Goal: Transaction & Acquisition: Download file/media

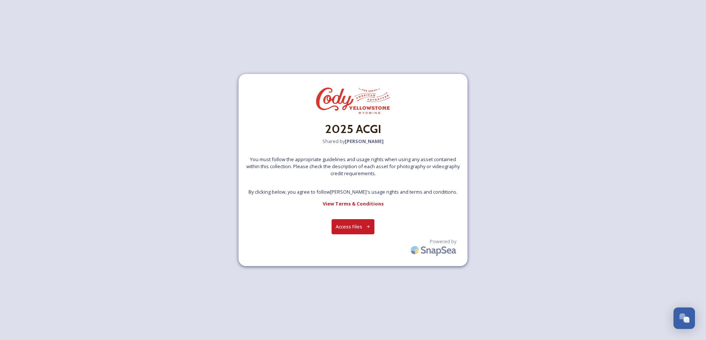
click at [356, 224] on button "Access Files" at bounding box center [352, 226] width 43 height 15
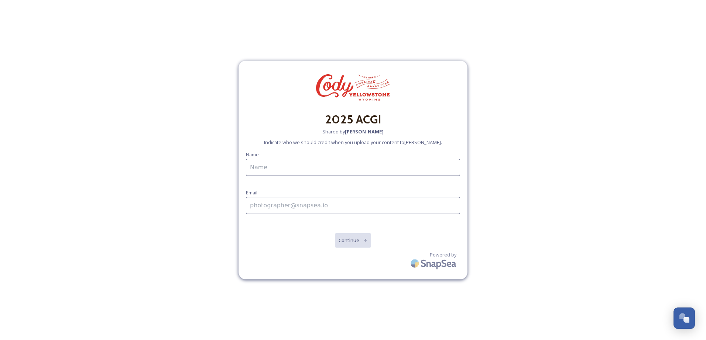
click at [257, 172] on input at bounding box center [353, 167] width 214 height 17
type input "[PERSON_NAME]"
click at [264, 206] on input at bounding box center [353, 205] width 214 height 17
type input "[PERSON_NAME][EMAIL_ADDRESS][DOMAIN_NAME]"
click at [353, 237] on button "Continue" at bounding box center [352, 240] width 37 height 15
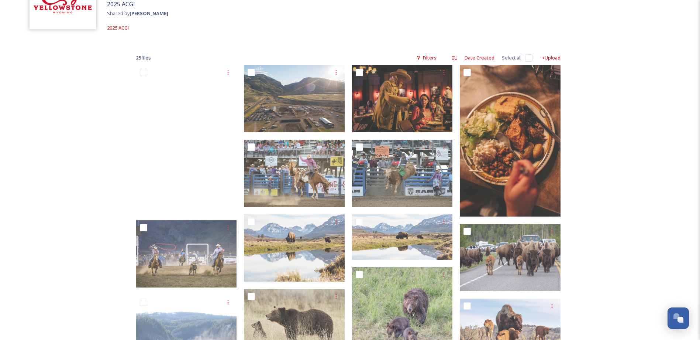
scroll to position [74, 0]
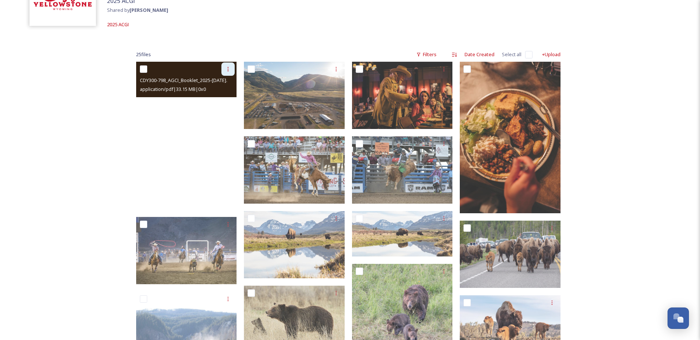
click at [229, 69] on icon at bounding box center [228, 69] width 6 height 6
click at [224, 97] on span "Download" at bounding box center [219, 99] width 23 height 7
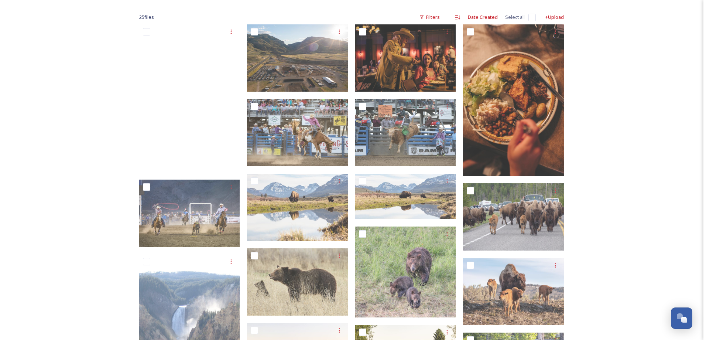
scroll to position [111, 0]
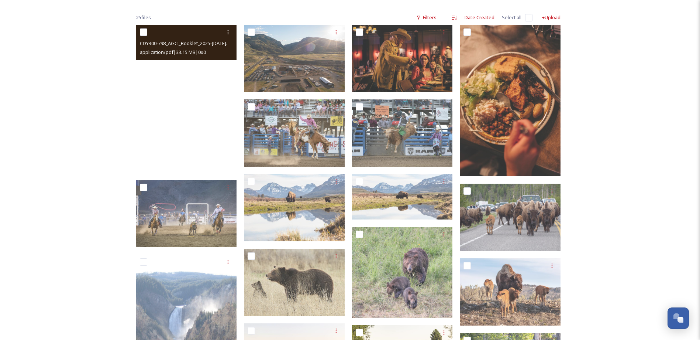
click at [172, 43] on span "CDY300-798_AGCI_Booklet_2025-[DATE].pdf" at bounding box center [187, 42] width 95 height 7
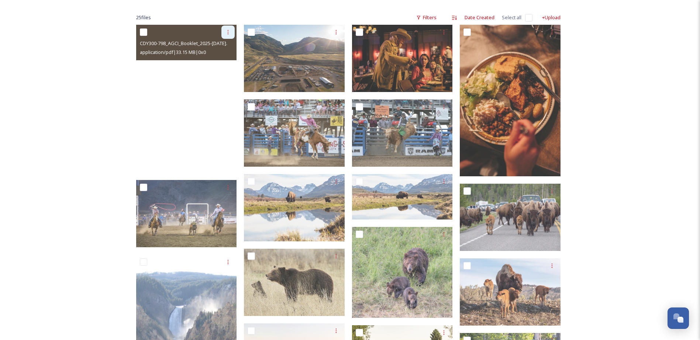
click at [228, 33] on icon at bounding box center [228, 32] width 1 height 4
click at [224, 45] on span "View File" at bounding box center [217, 48] width 19 height 7
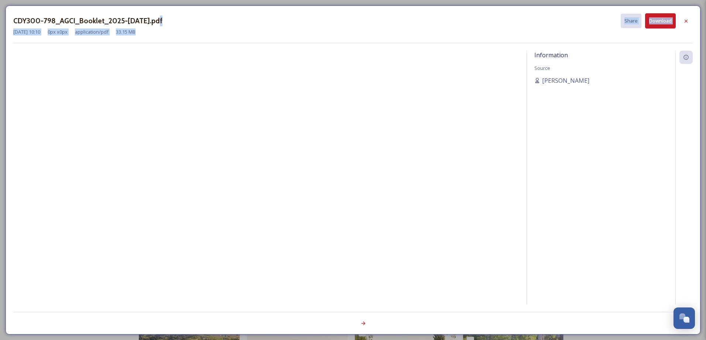
drag, startPoint x: 299, startPoint y: 29, endPoint x: 324, endPoint y: 9, distance: 32.3
click at [324, 9] on div "CDY300-798_AGCI_Booklet_2025-[DATE].pdf Share Download [DATE] 10:10 0 px x 0 px…" at bounding box center [353, 170] width 695 height 328
click at [684, 21] on icon at bounding box center [686, 21] width 6 height 6
